Goal: Task Accomplishment & Management: Manage account settings

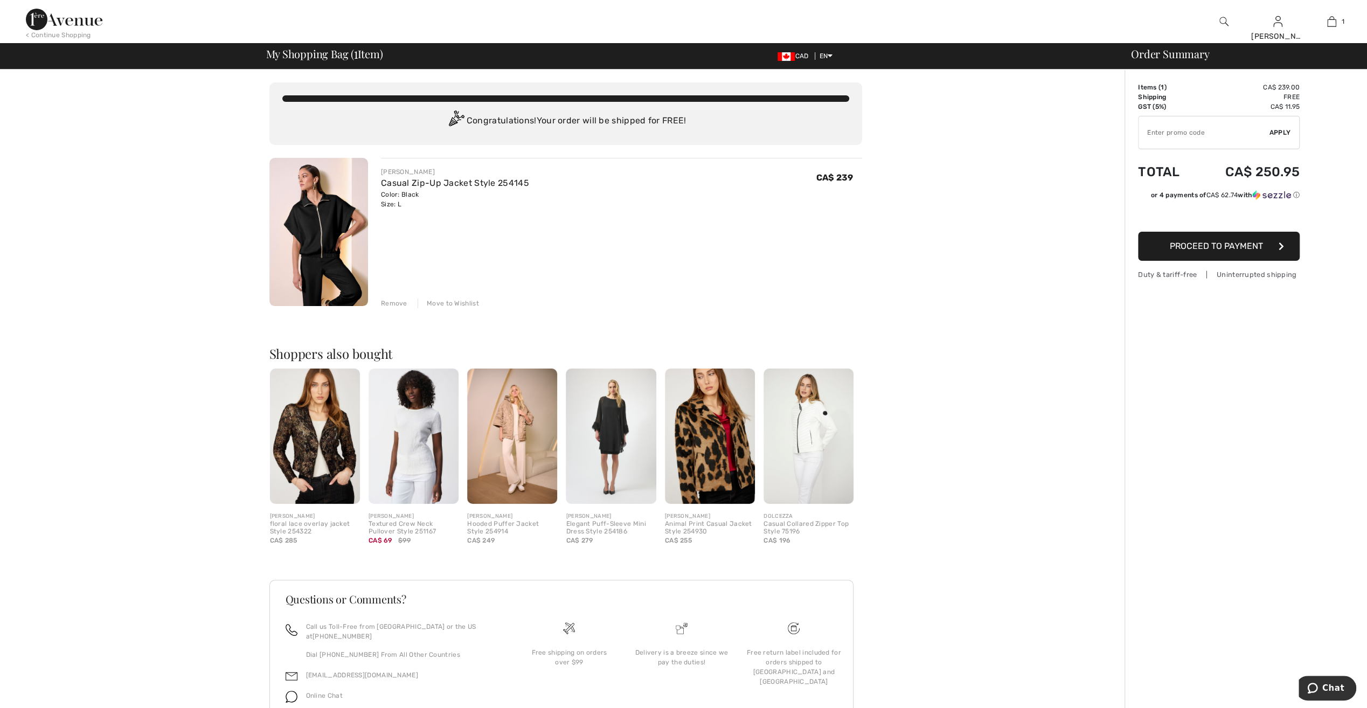
click at [457, 303] on div "Move to Wishlist" at bounding box center [448, 303] width 61 height 10
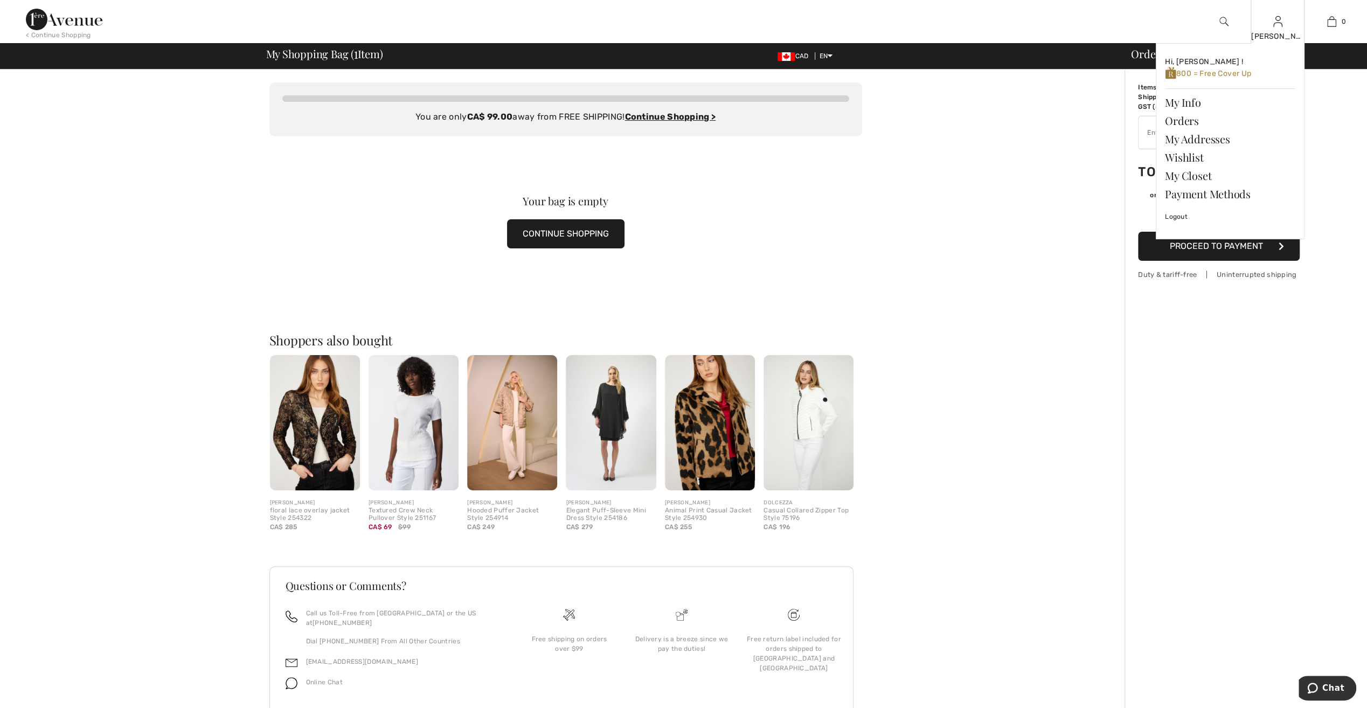
click at [1282, 29] on div "Linda Hi, Linda ! 800 = Free Cover Up My Info Orders My Addresses Wishlist My C…" at bounding box center [1277, 21] width 54 height 43
click at [1190, 159] on link "Wishlist" at bounding box center [1230, 157] width 130 height 18
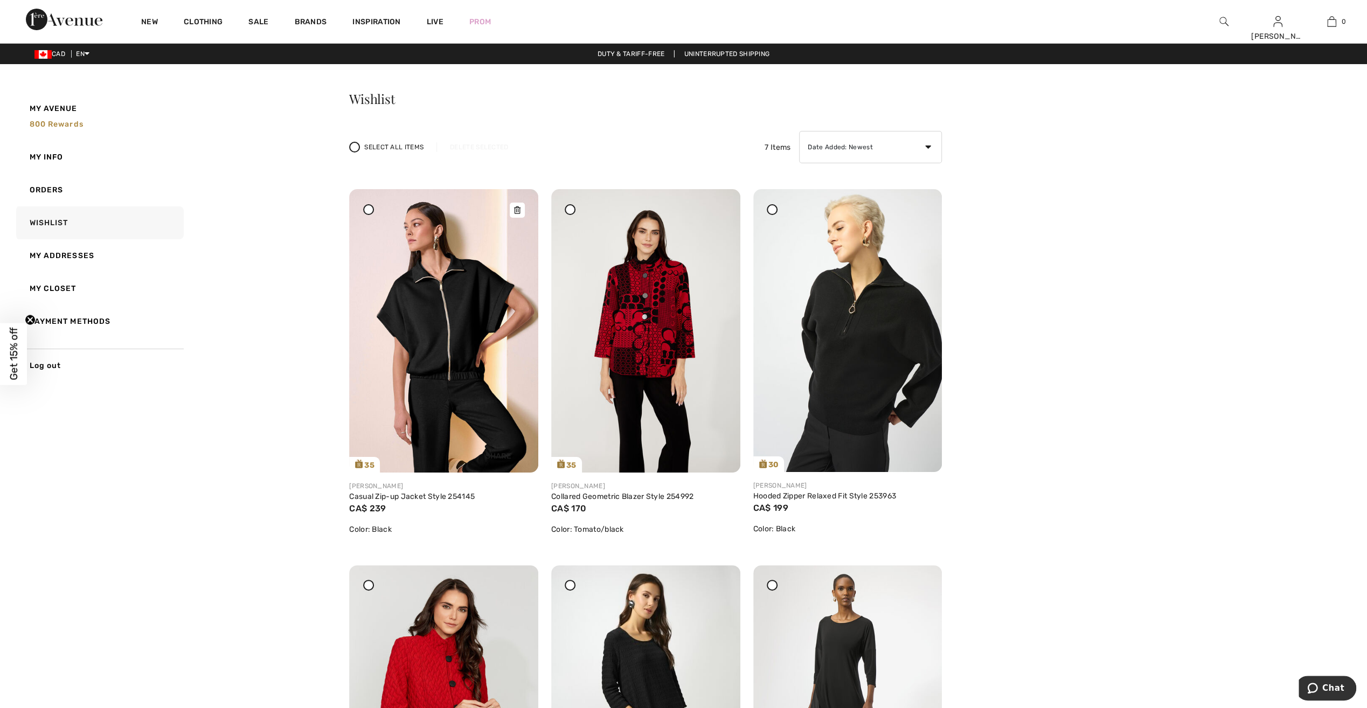
click at [485, 345] on img at bounding box center [443, 330] width 189 height 283
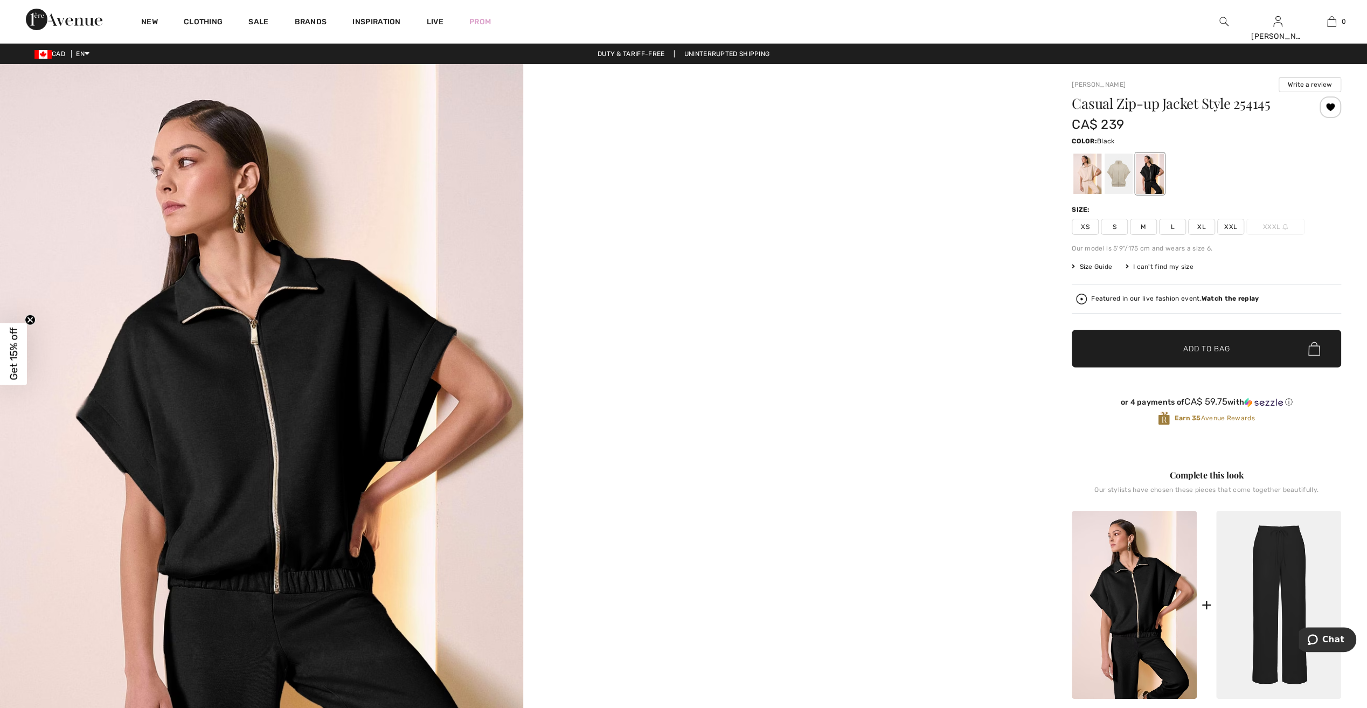
click at [385, 386] on img at bounding box center [261, 456] width 523 height 784
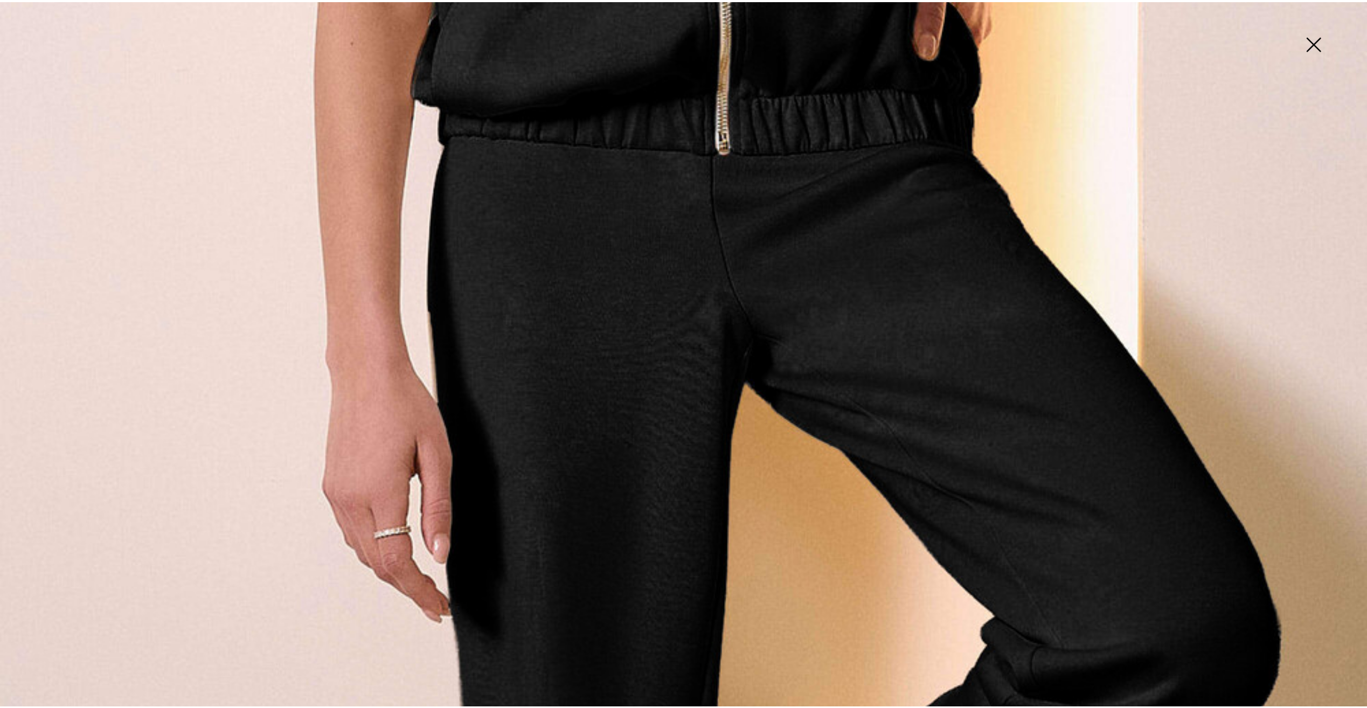
scroll to position [1342, 0]
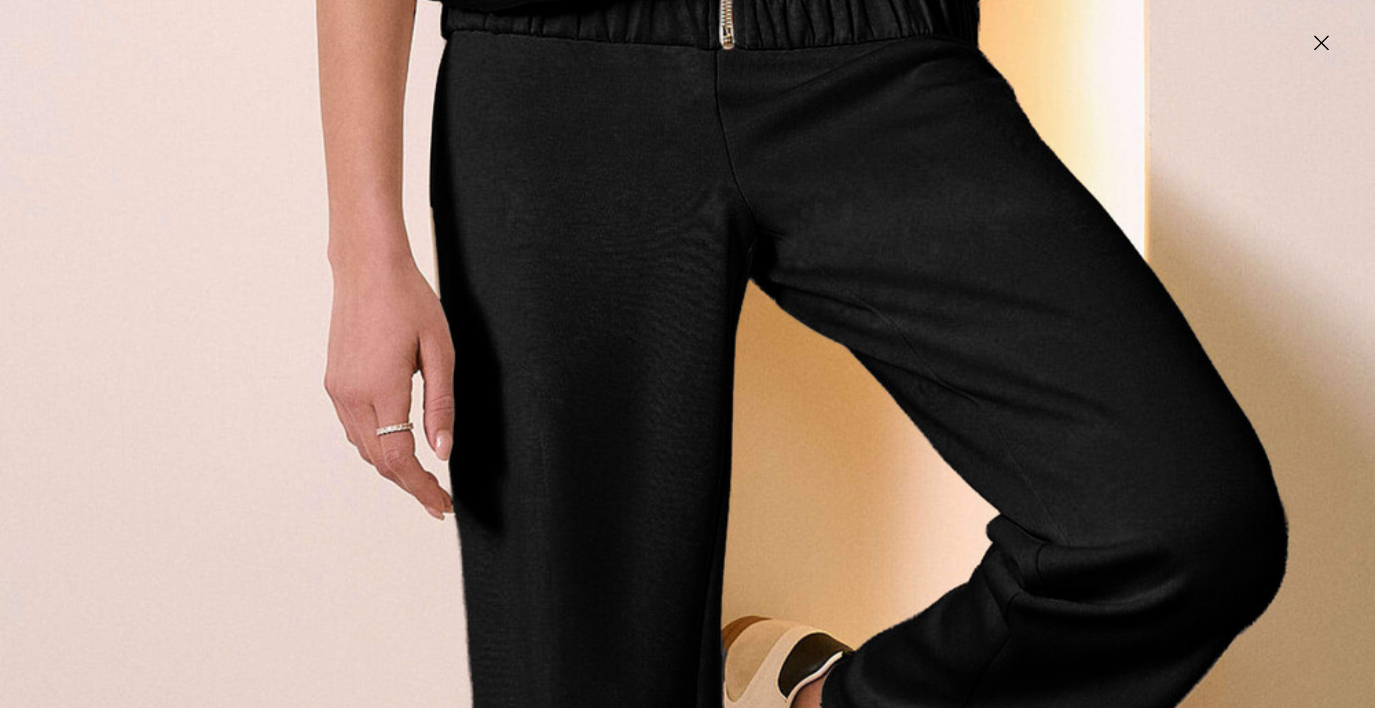
click at [1321, 39] on img at bounding box center [1321, 43] width 54 height 55
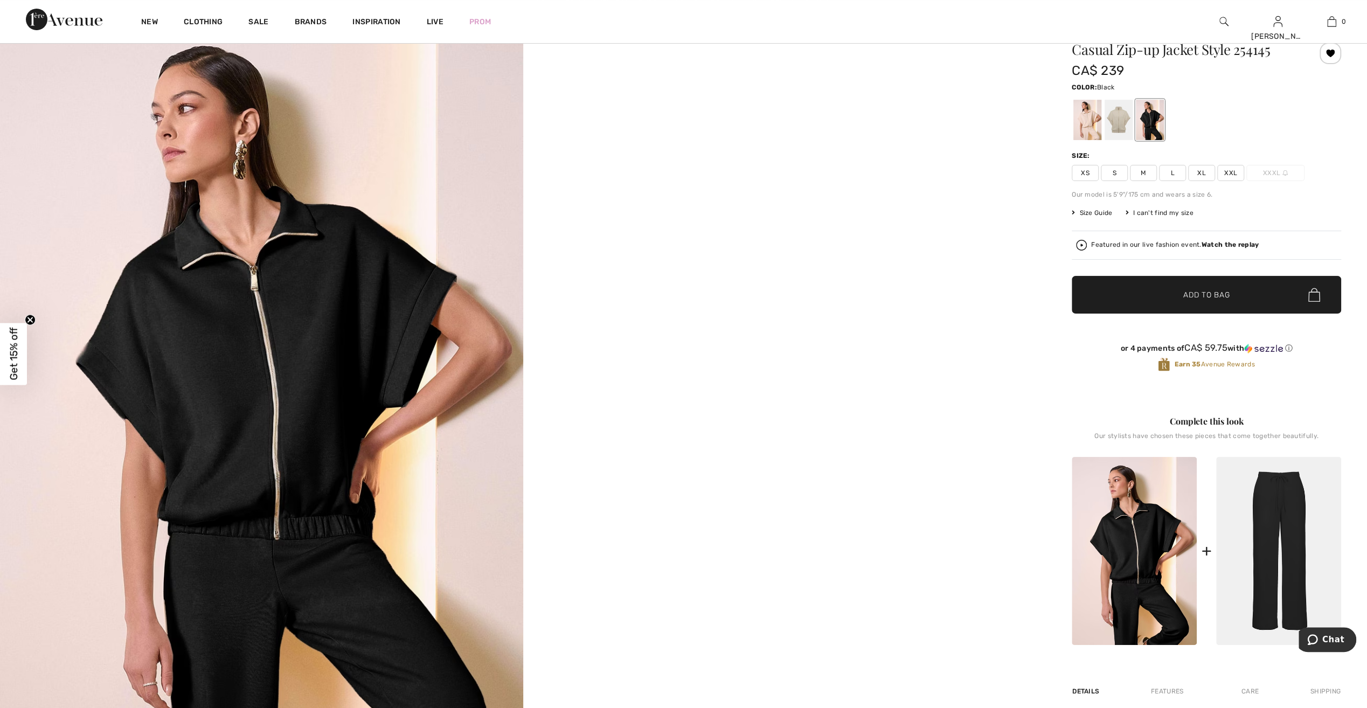
scroll to position [54, 0]
click at [1118, 113] on div at bounding box center [1118, 120] width 28 height 40
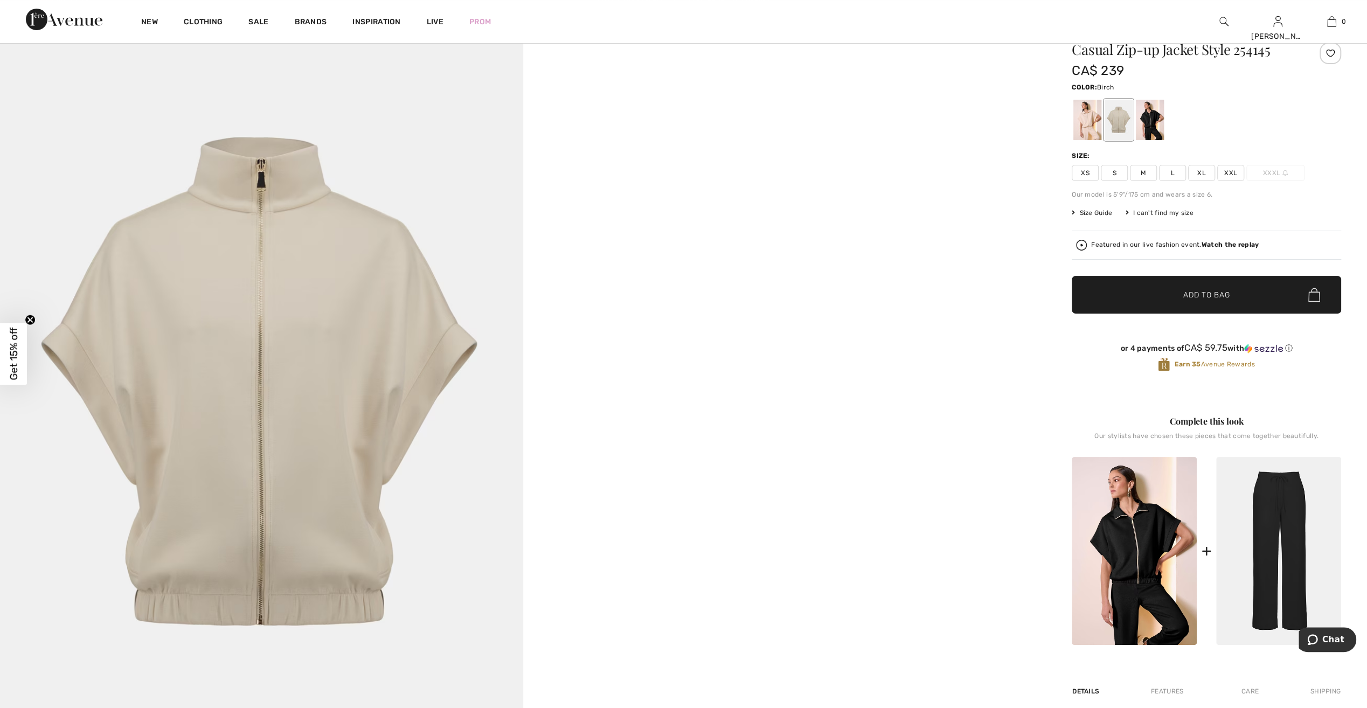
click at [1094, 119] on div at bounding box center [1087, 120] width 28 height 40
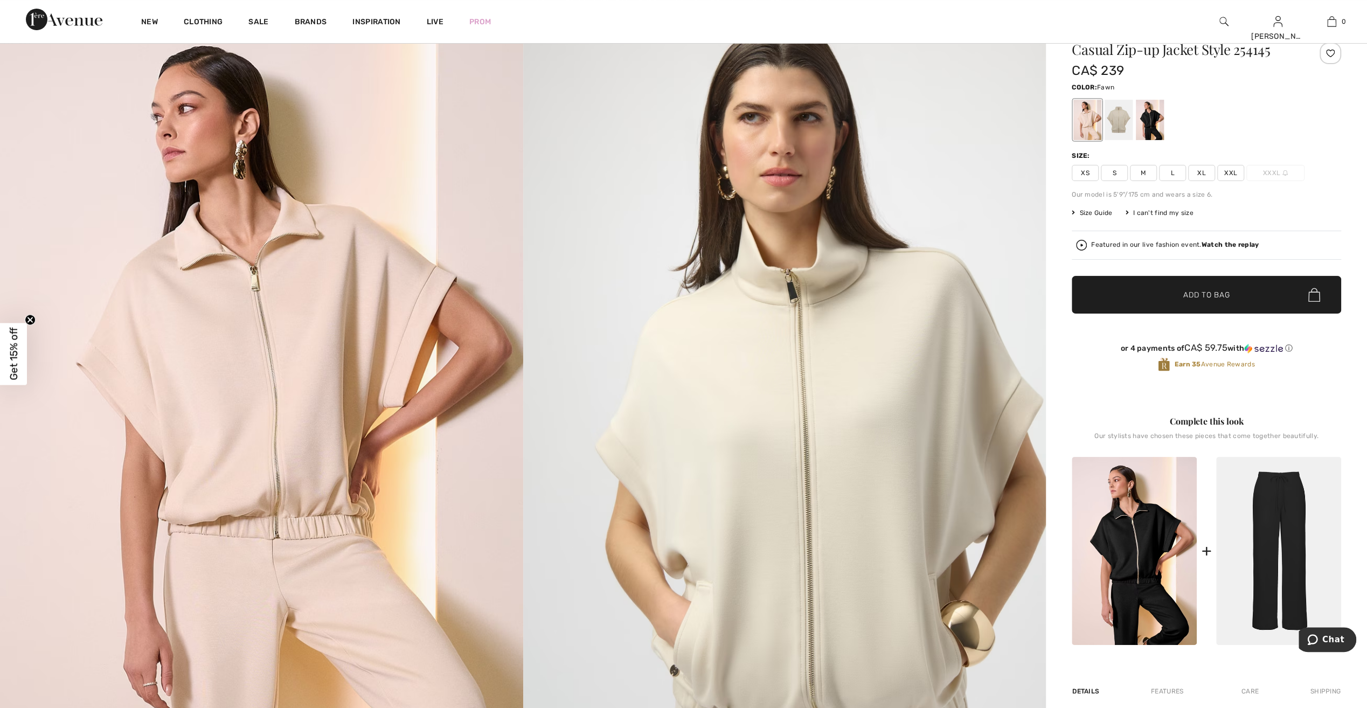
click at [1121, 120] on div at bounding box center [1118, 120] width 28 height 40
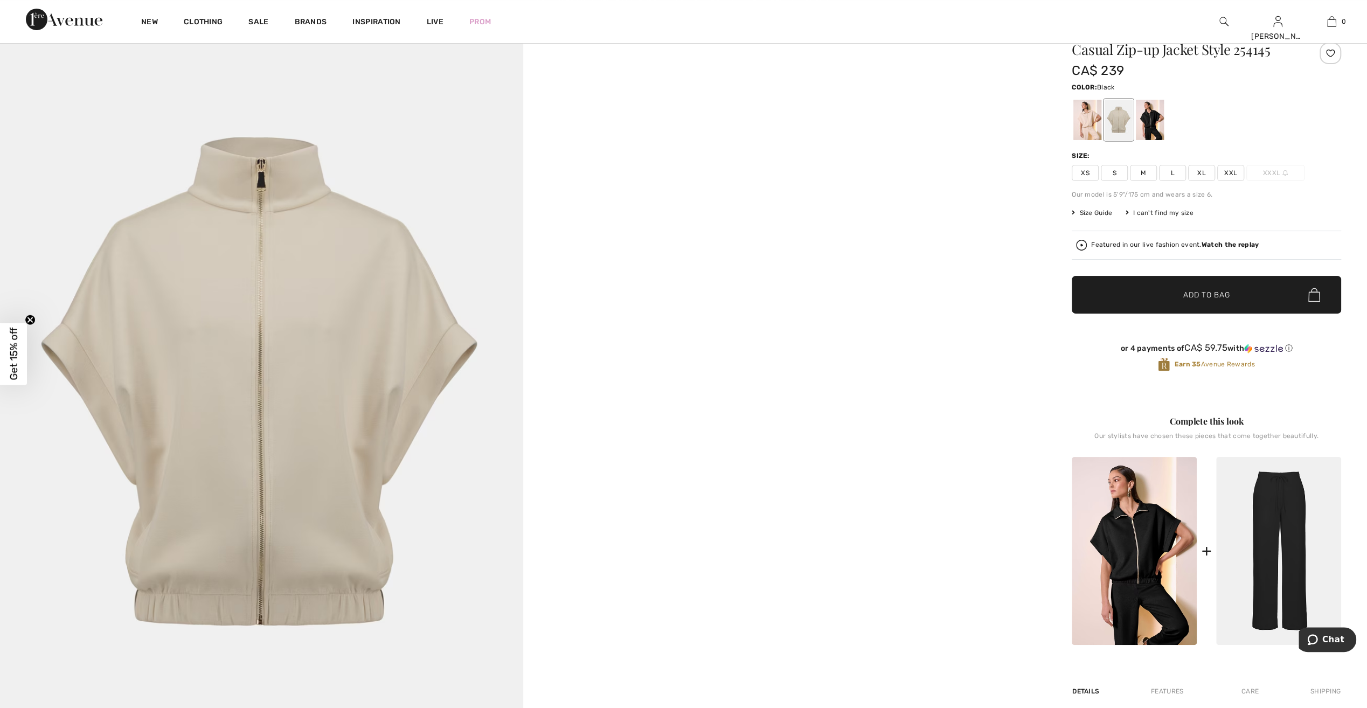
click at [1155, 116] on div at bounding box center [1150, 120] width 28 height 40
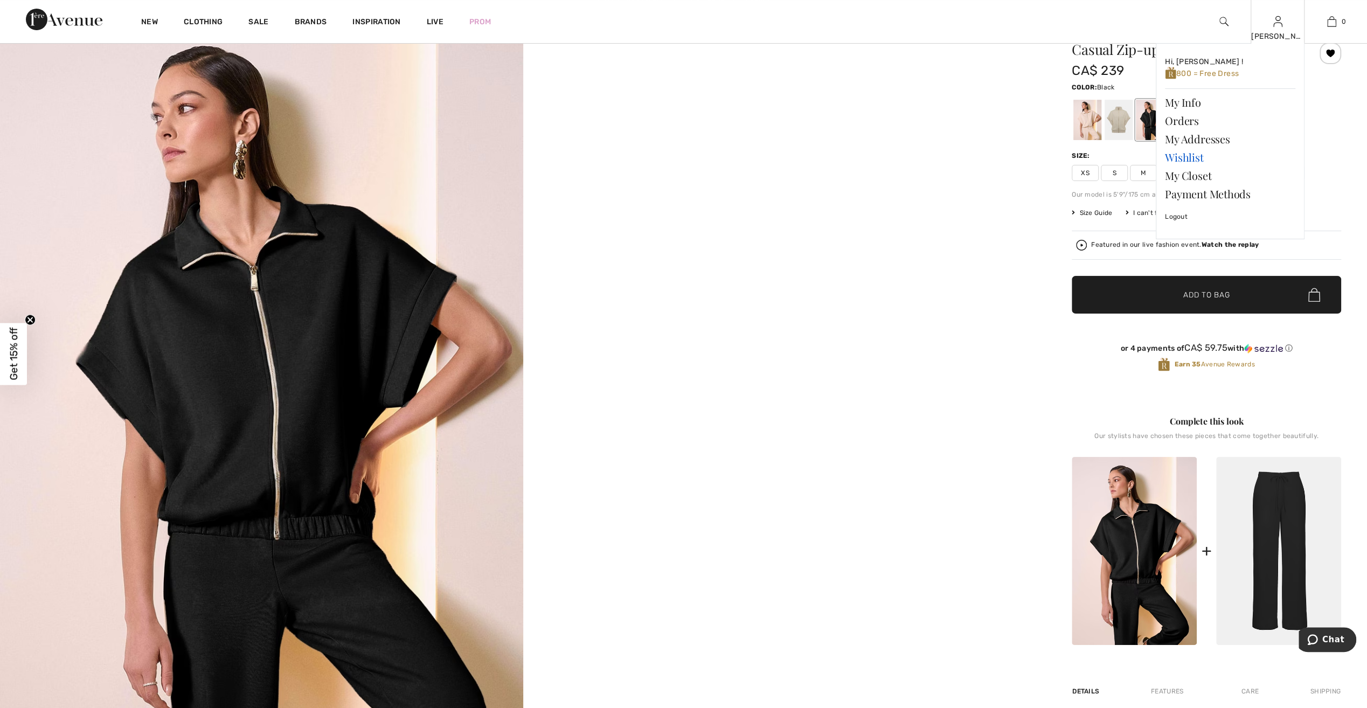
click at [1186, 152] on link "Wishlist" at bounding box center [1230, 157] width 130 height 18
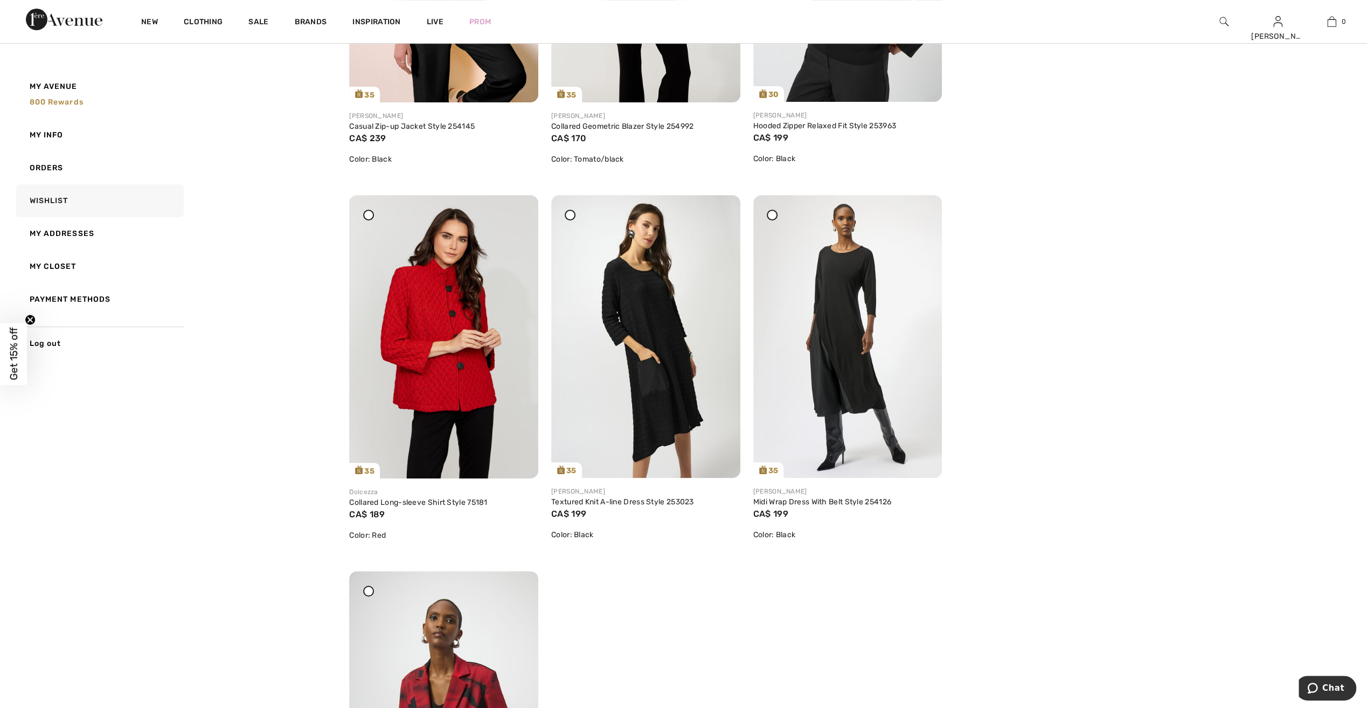
scroll to position [431, 0]
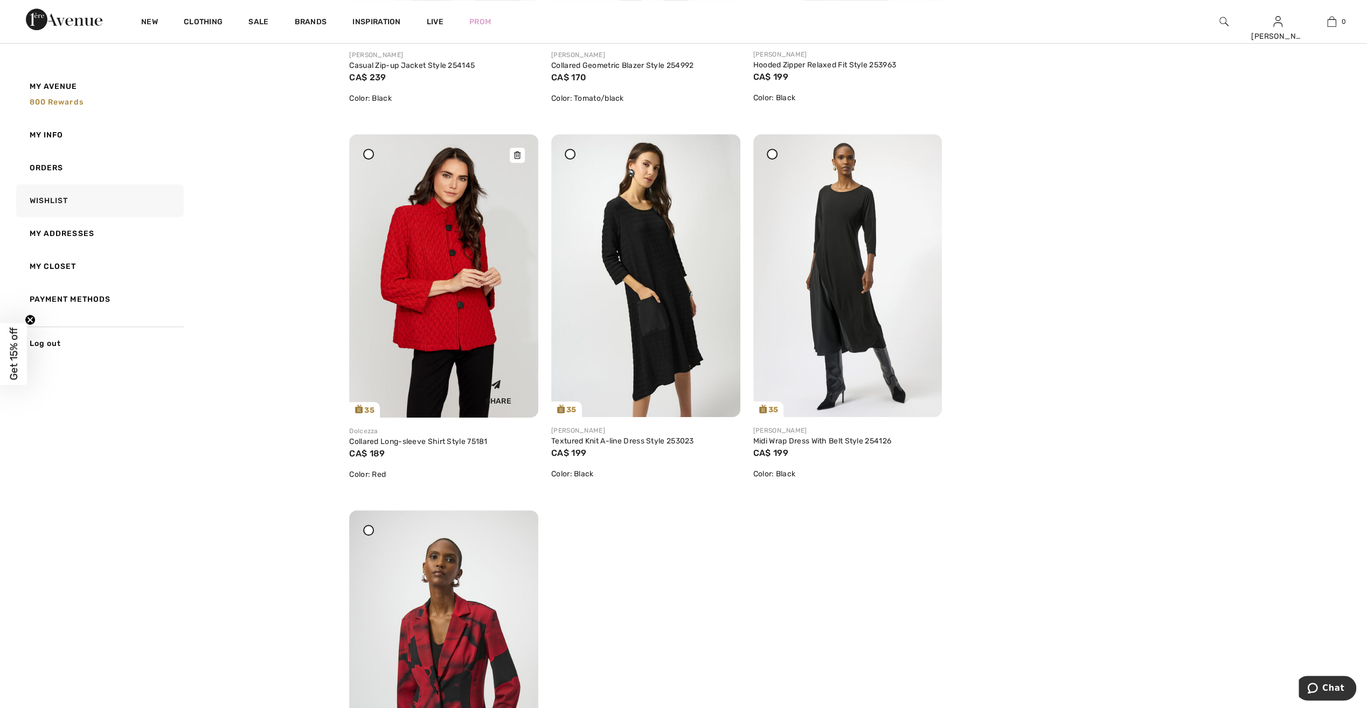
click at [515, 154] on icon at bounding box center [517, 155] width 6 height 8
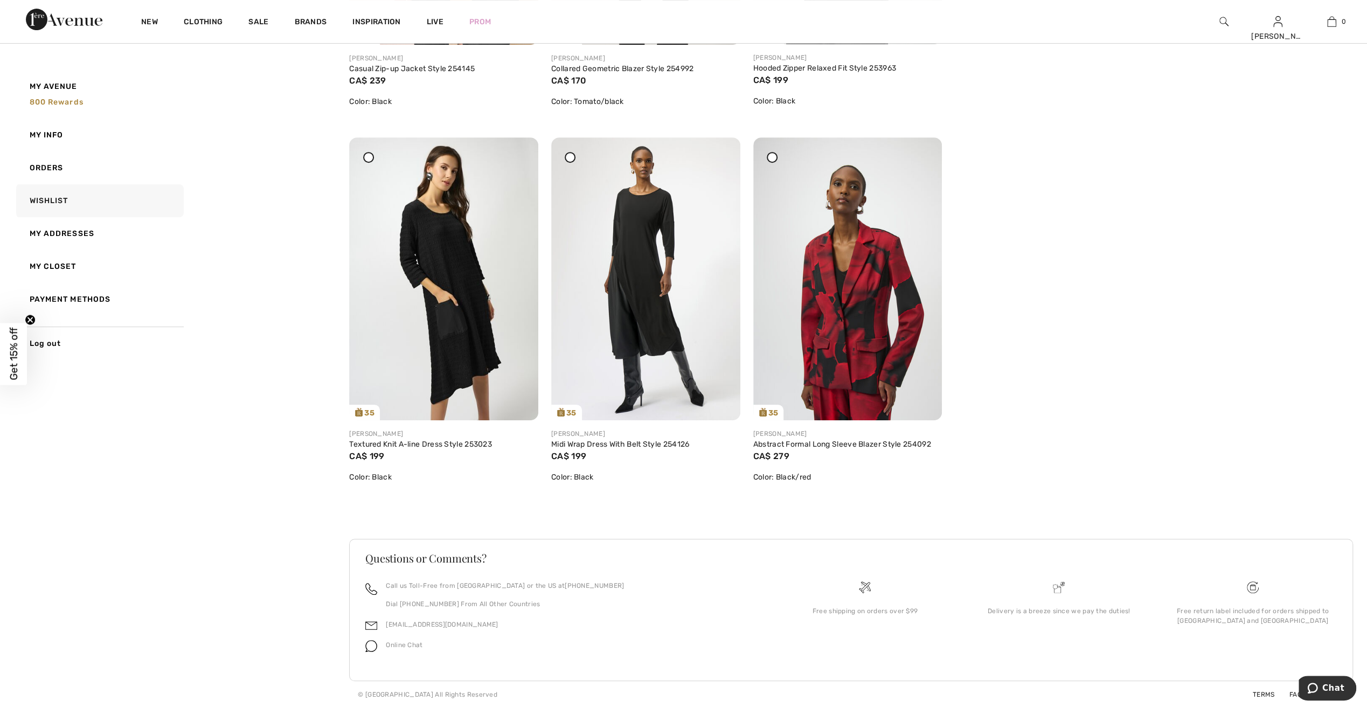
scroll to position [427, 0]
click at [920, 158] on icon at bounding box center [920, 159] width 6 height 8
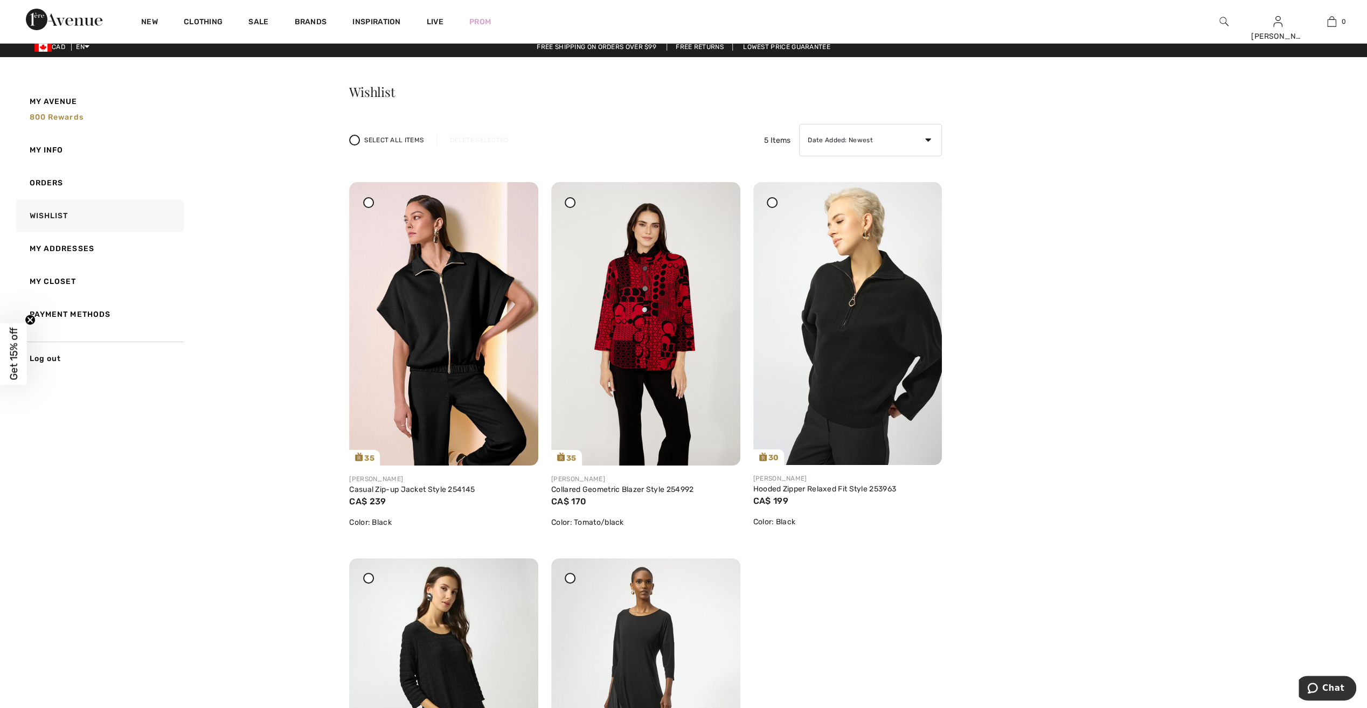
scroll to position [0, 0]
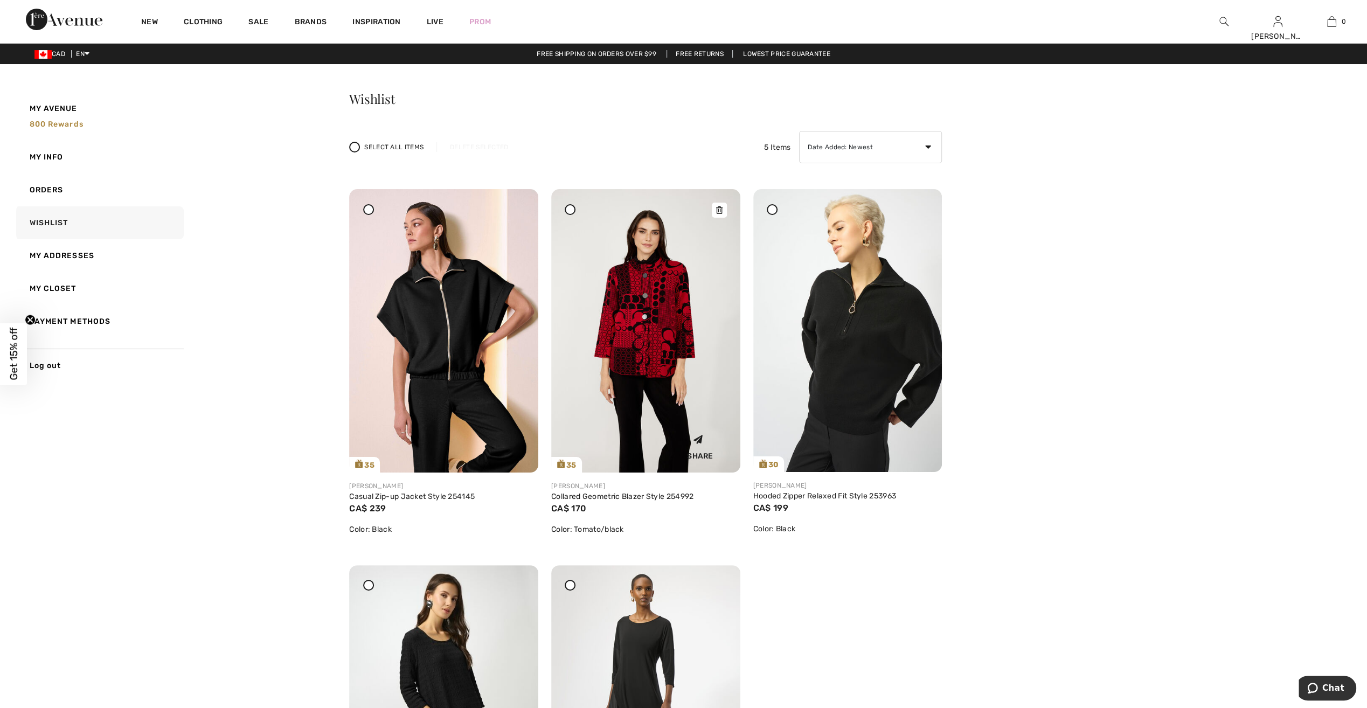
click at [680, 298] on img at bounding box center [645, 330] width 189 height 283
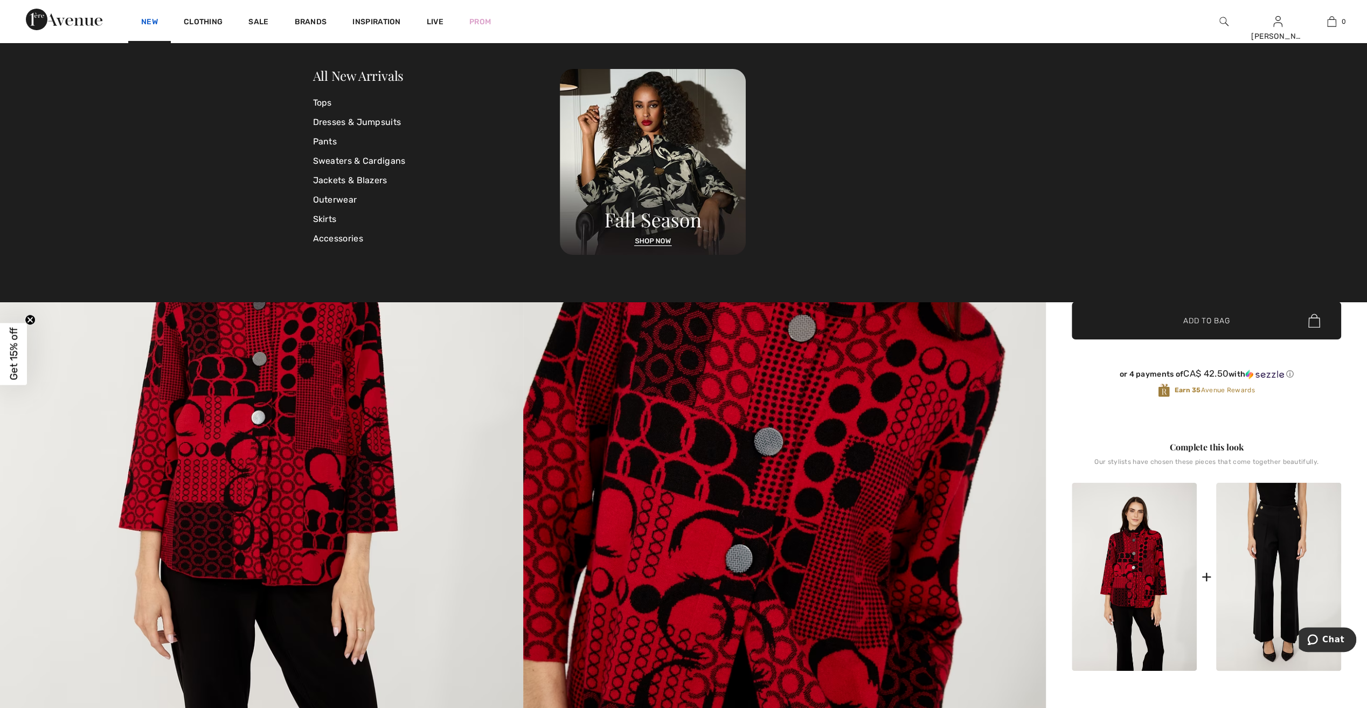
click at [151, 24] on link "New" at bounding box center [149, 22] width 17 height 11
